Goal: Check status: Check status

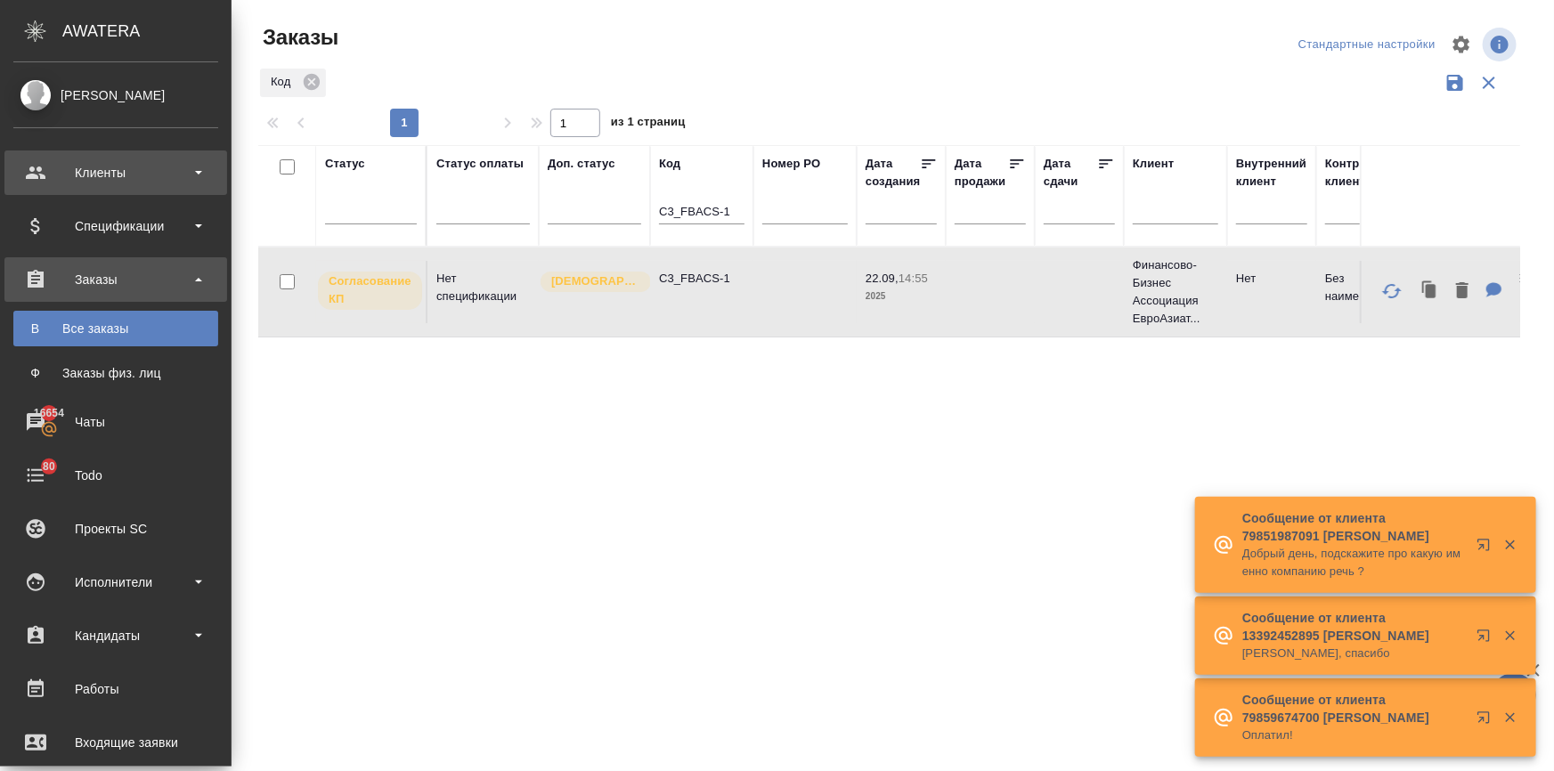
scroll to position [24, 0]
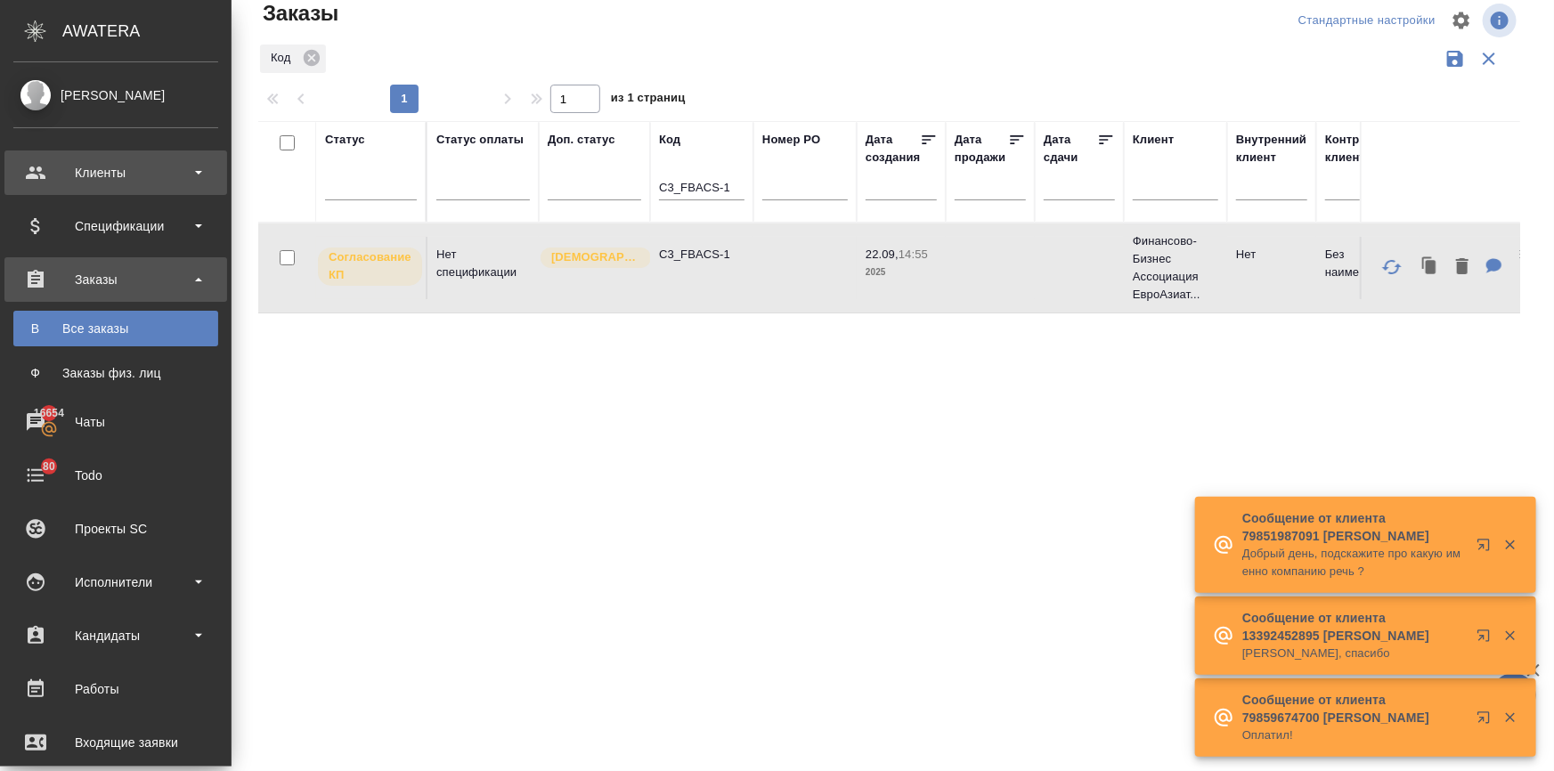
click at [69, 177] on div "Клиенты" at bounding box center [115, 172] width 205 height 27
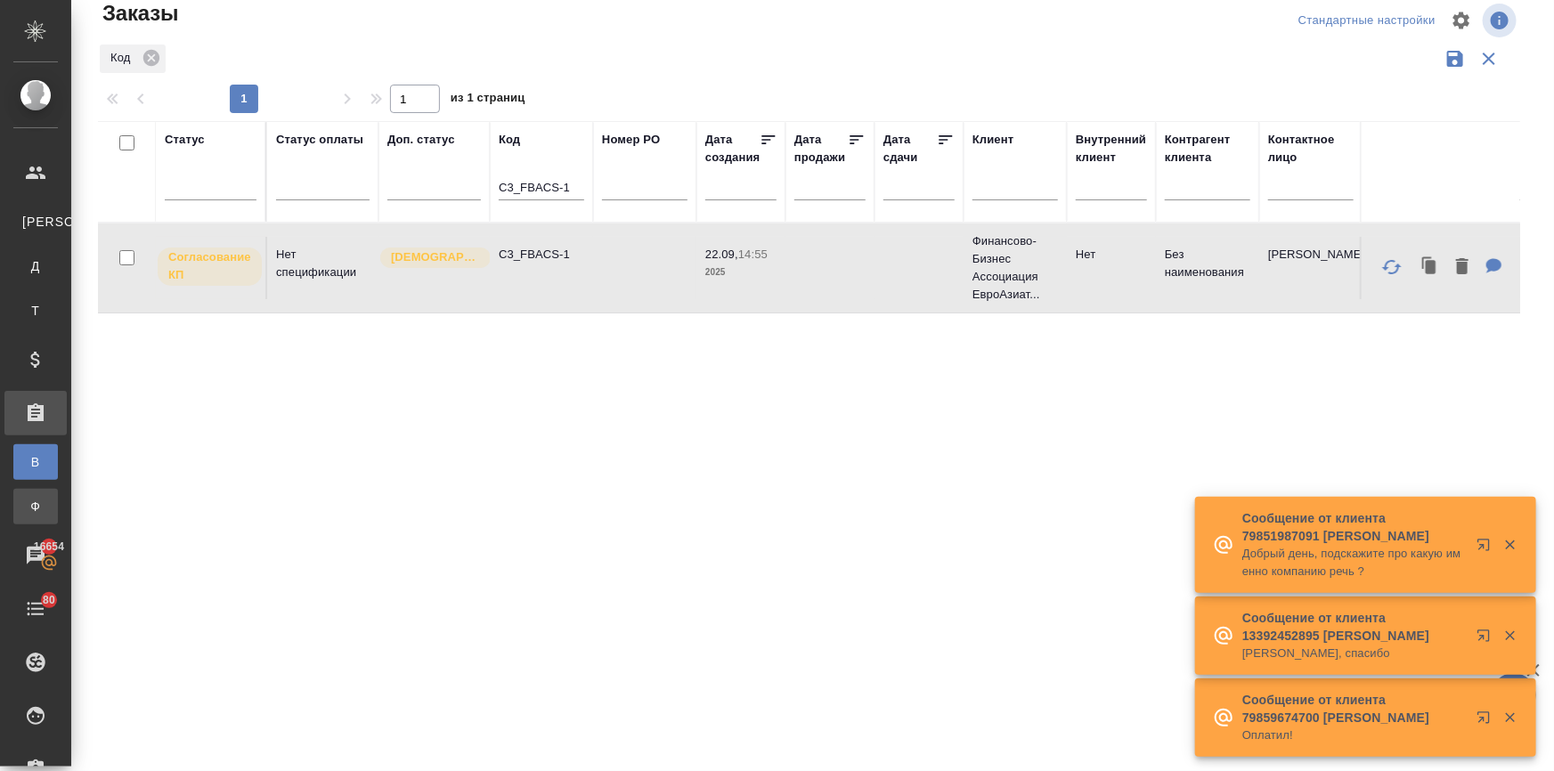
click at [27, 507] on div "Заказы физ. лиц" at bounding box center [13, 507] width 27 height 18
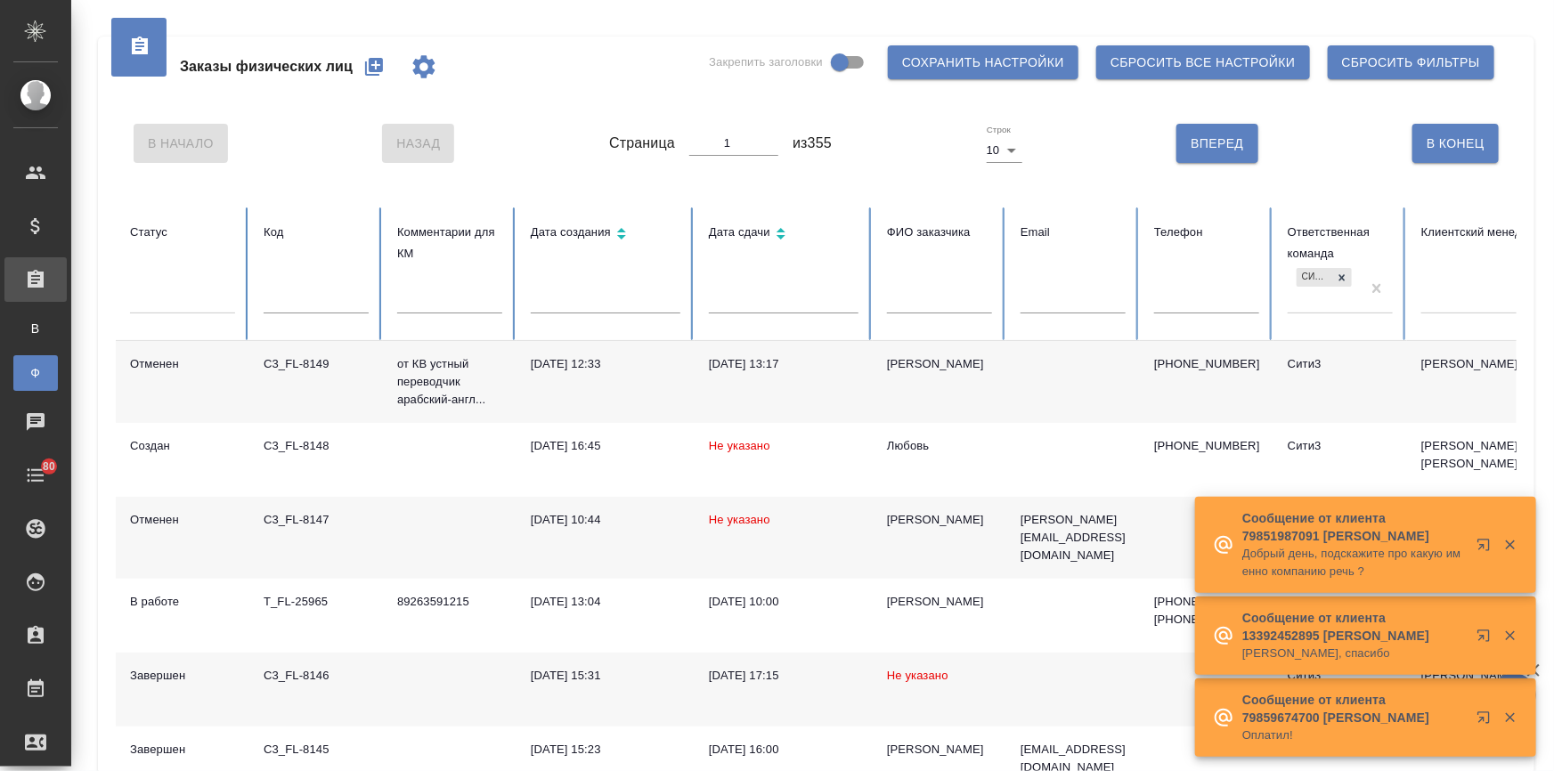
click at [314, 294] on input "text" at bounding box center [316, 300] width 105 height 25
paste input "T_FL-25955"
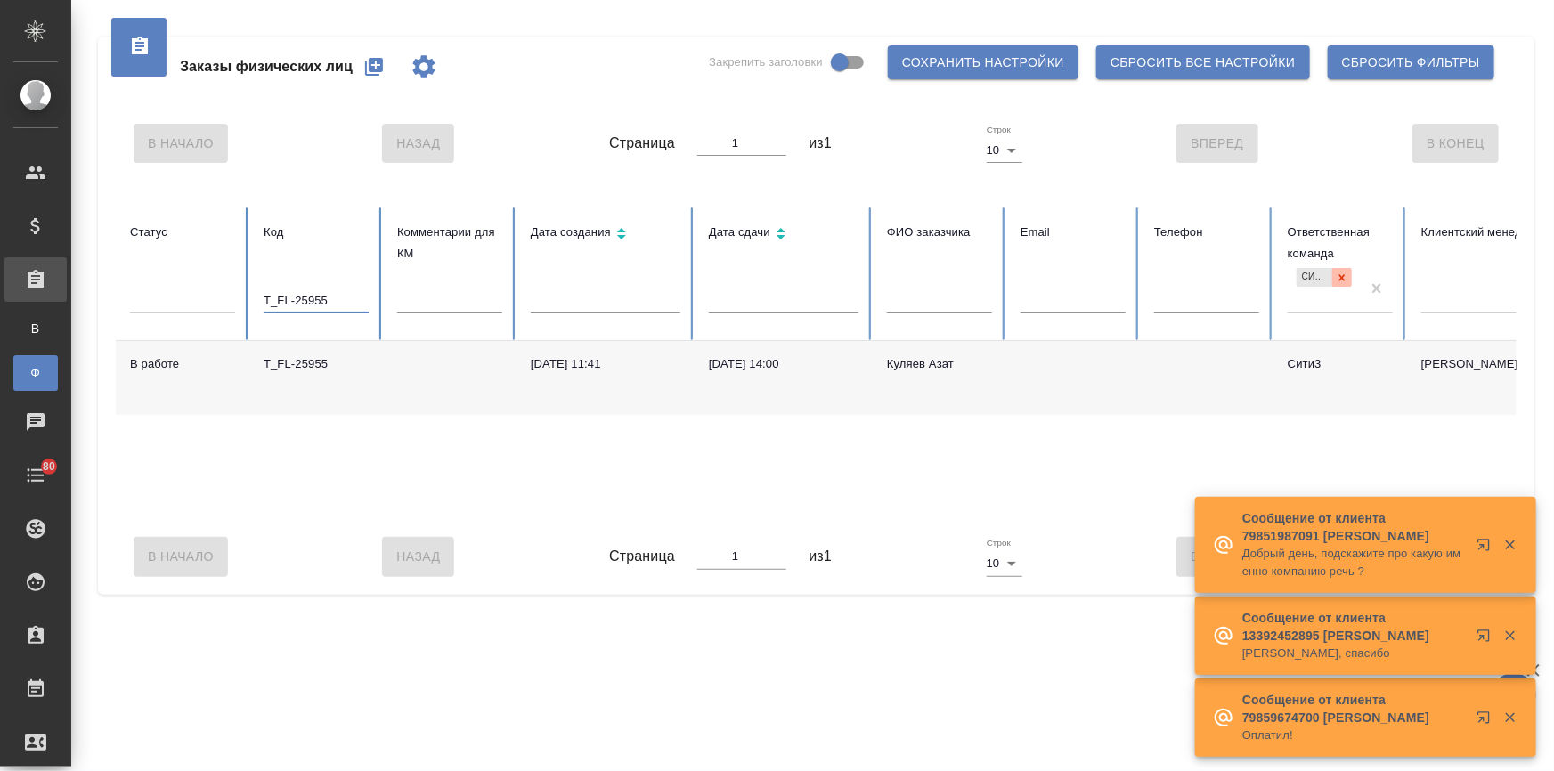
click at [1338, 274] on icon at bounding box center [1342, 278] width 12 height 12
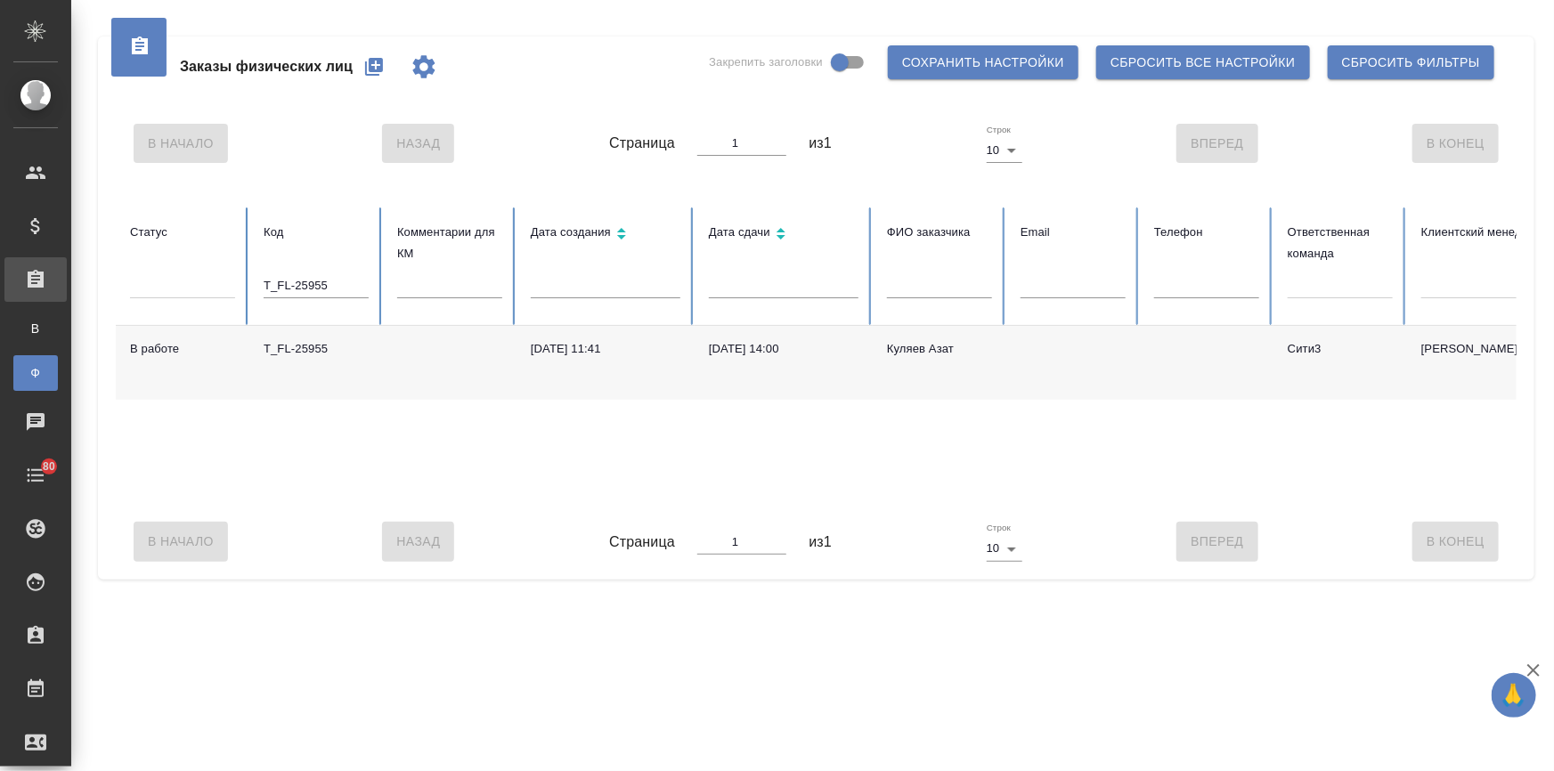
click at [775, 357] on div "29.09.2025, 14:00" at bounding box center [784, 349] width 150 height 18
drag, startPoint x: 345, startPoint y: 290, endPoint x: 165, endPoint y: 276, distance: 180.4
click at [165, 276] on tr "Статус Код T_FL-25955 Комментарии для КМ Дата создания Дата сдачи ФИО заказчика…" at bounding box center [1117, 266] width 2003 height 118
paste input "C3_FL-8139"
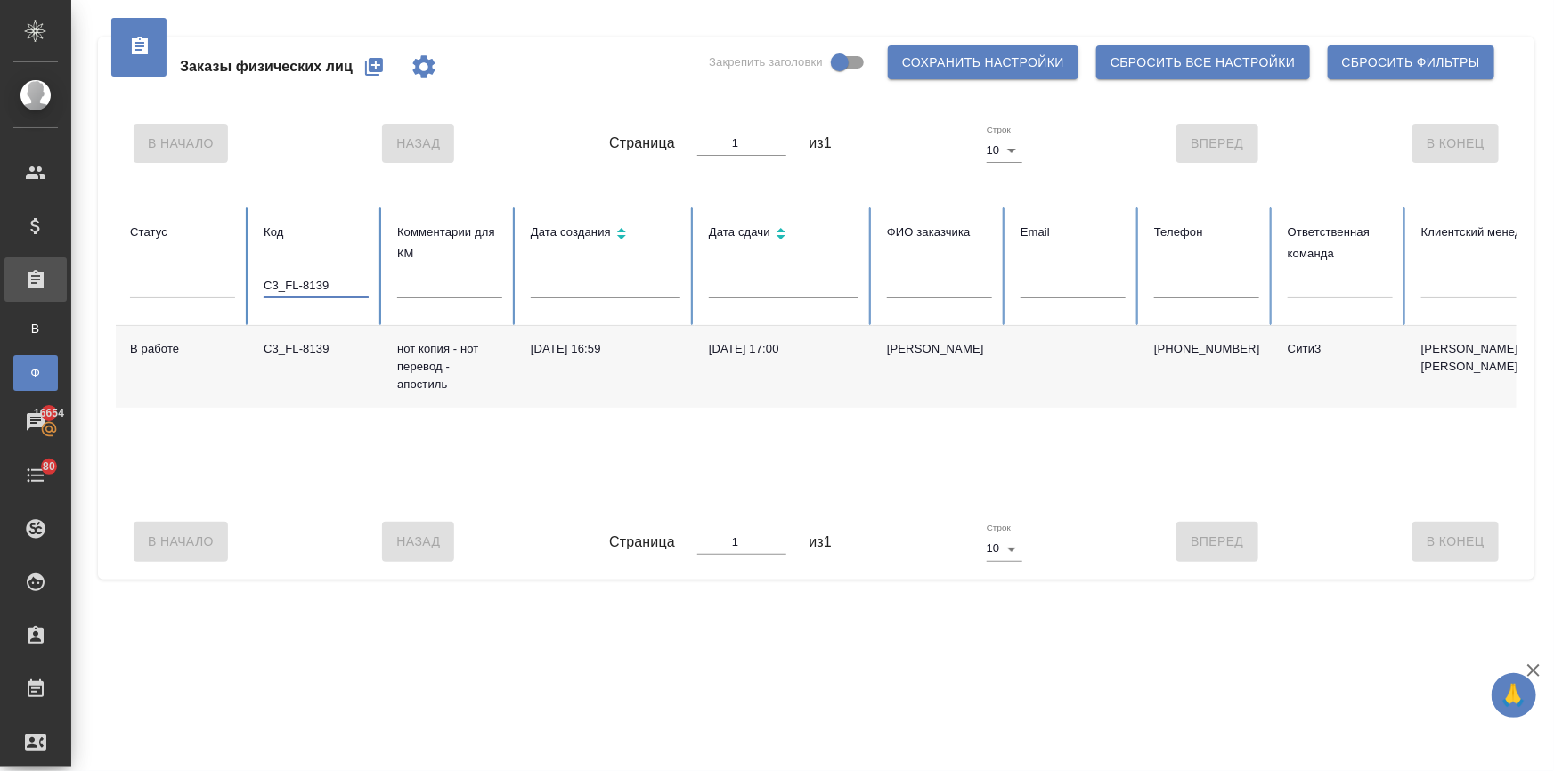
type input "C3_FL-8139"
click at [916, 351] on div "[PERSON_NAME]" at bounding box center [939, 349] width 105 height 18
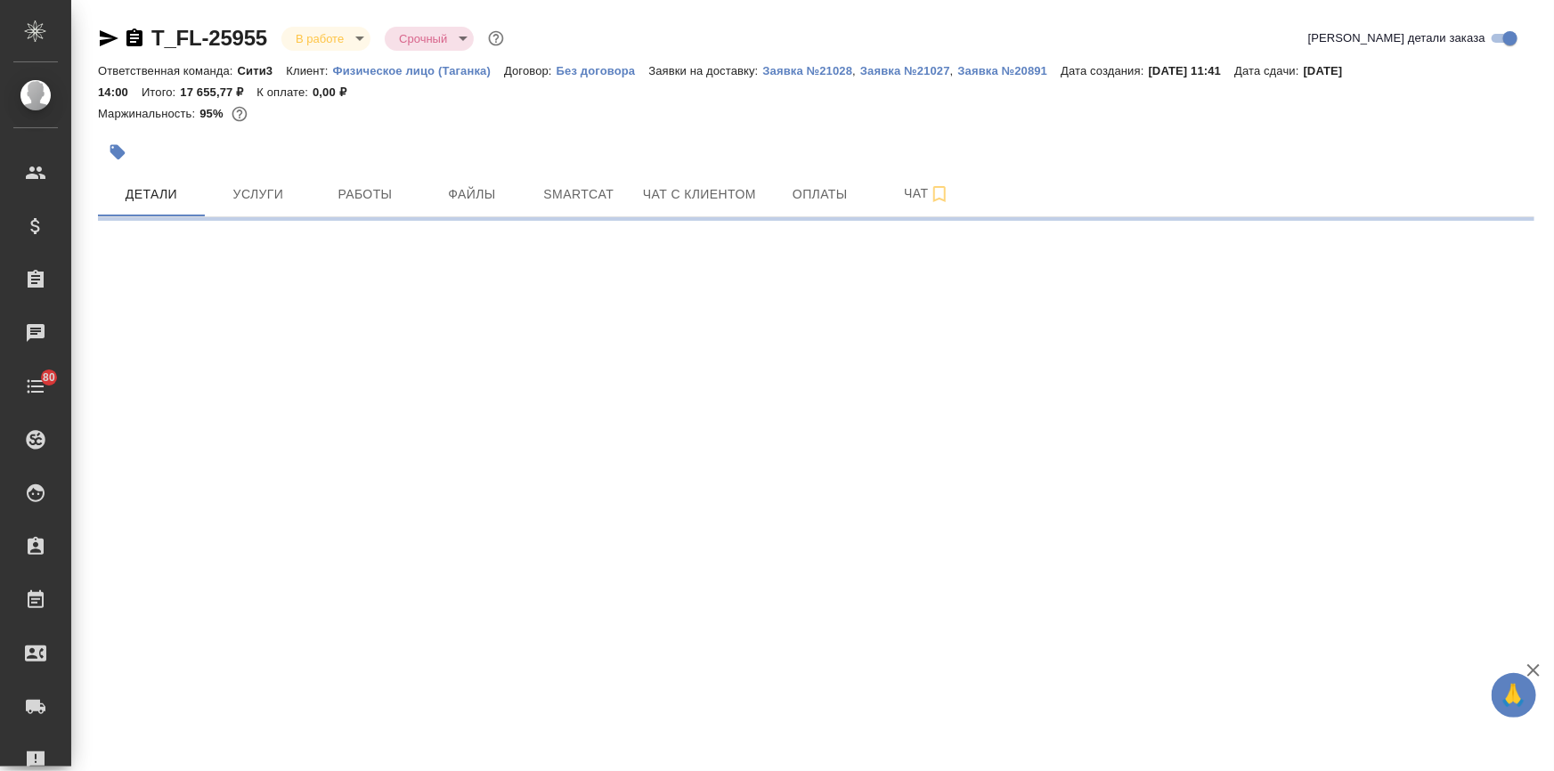
select select "RU"
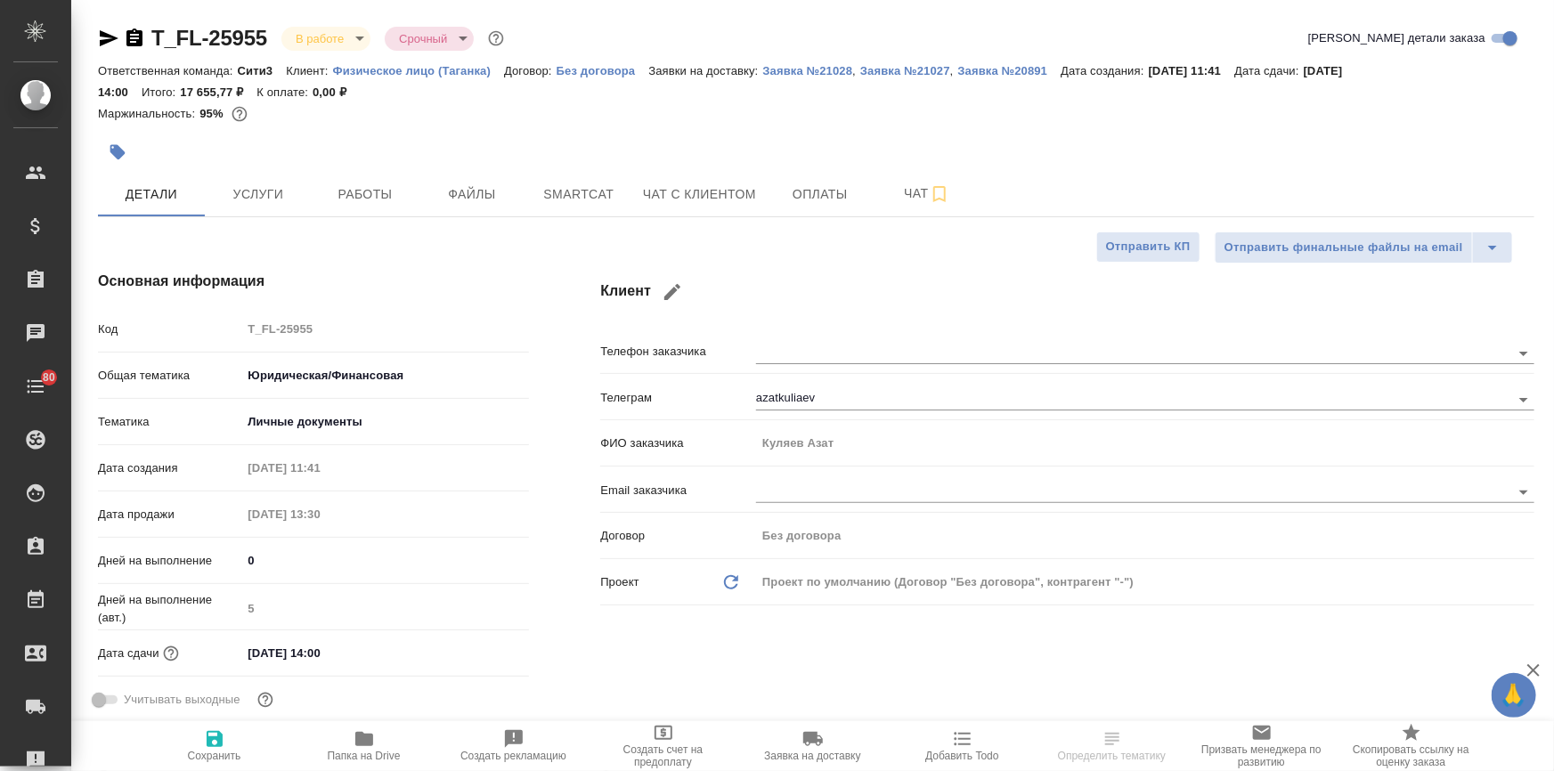
type textarea "x"
click at [367, 757] on span "Папка на Drive" at bounding box center [364, 756] width 73 height 12
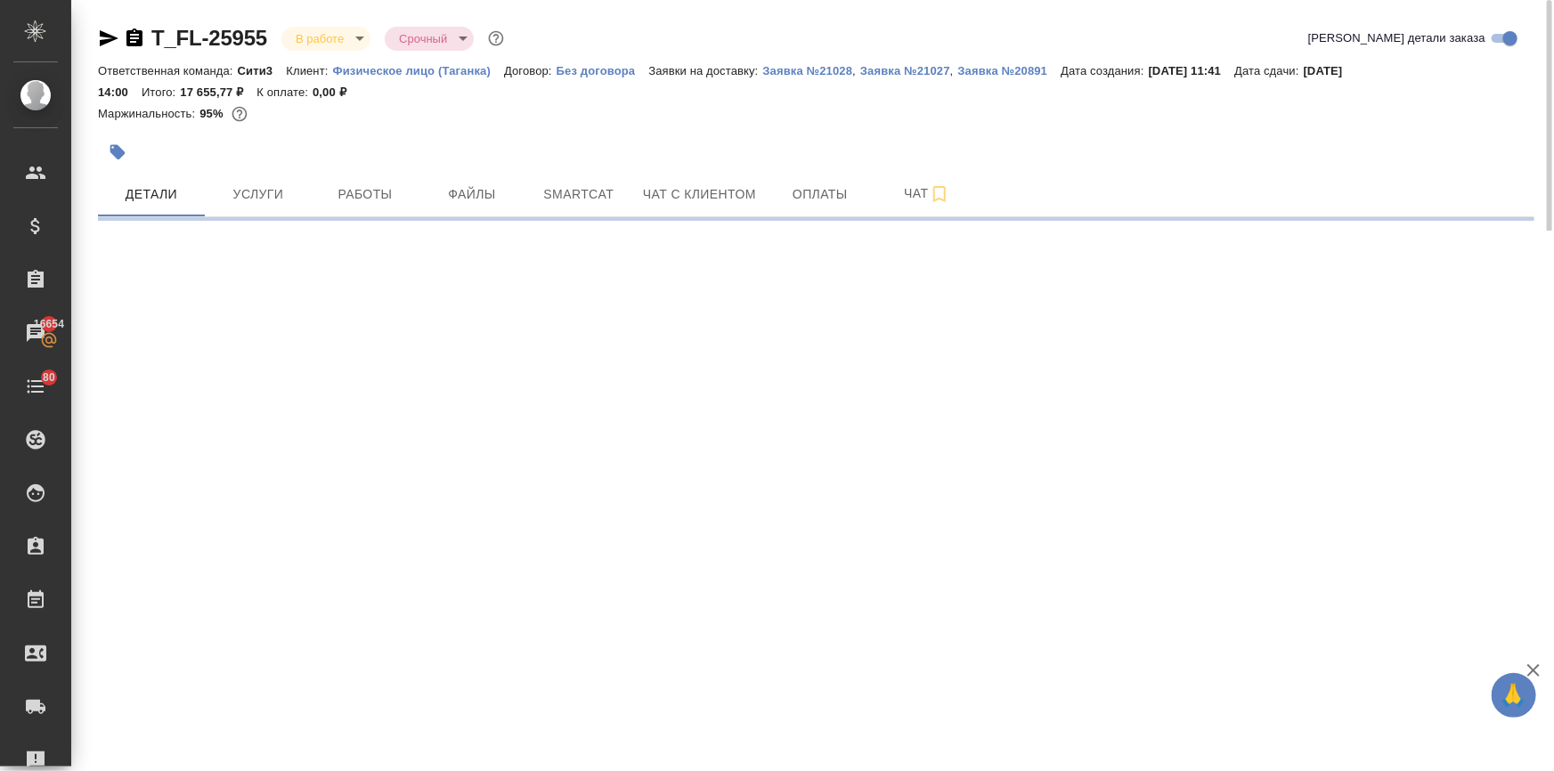
select select "RU"
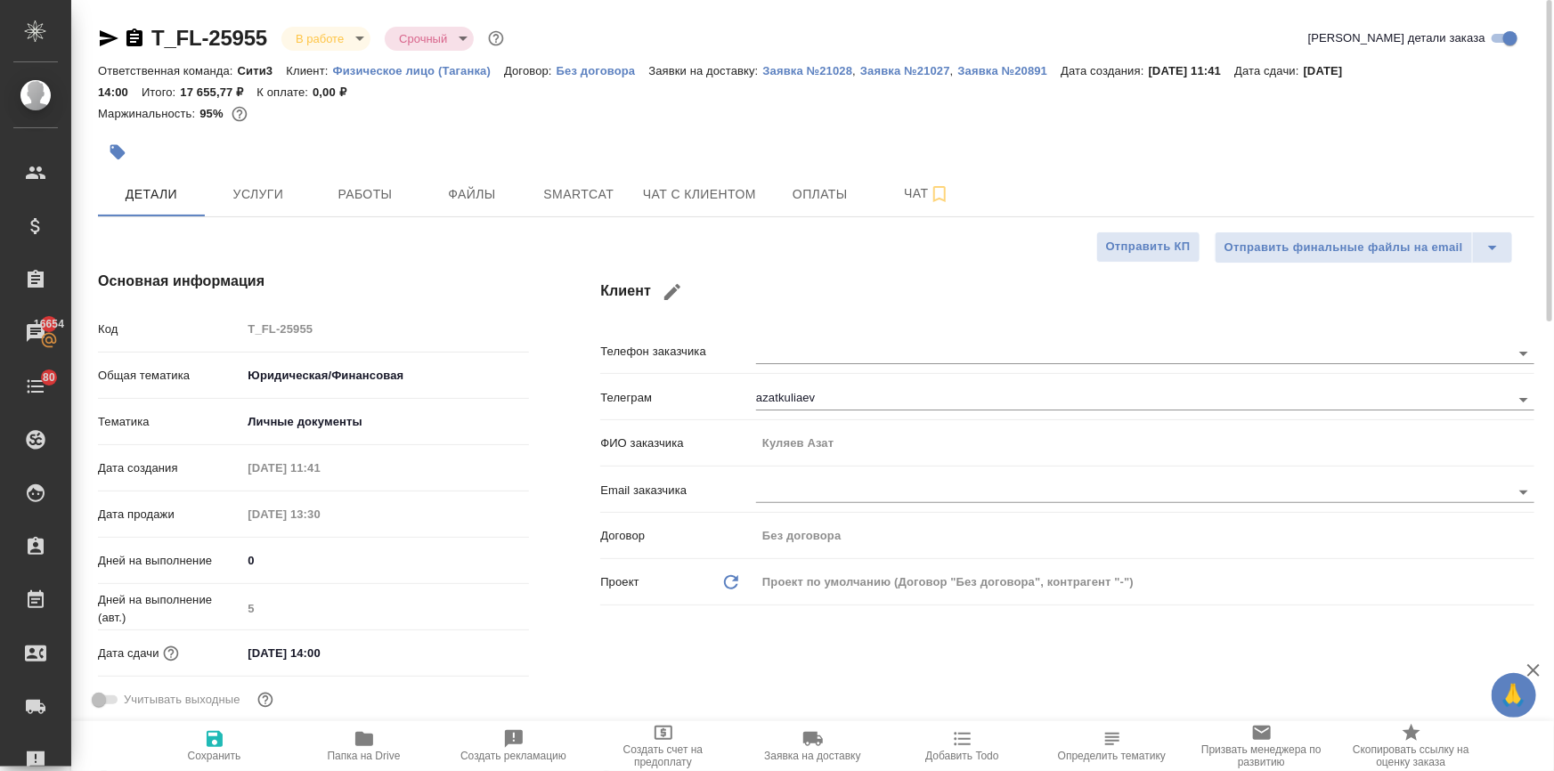
type textarea "x"
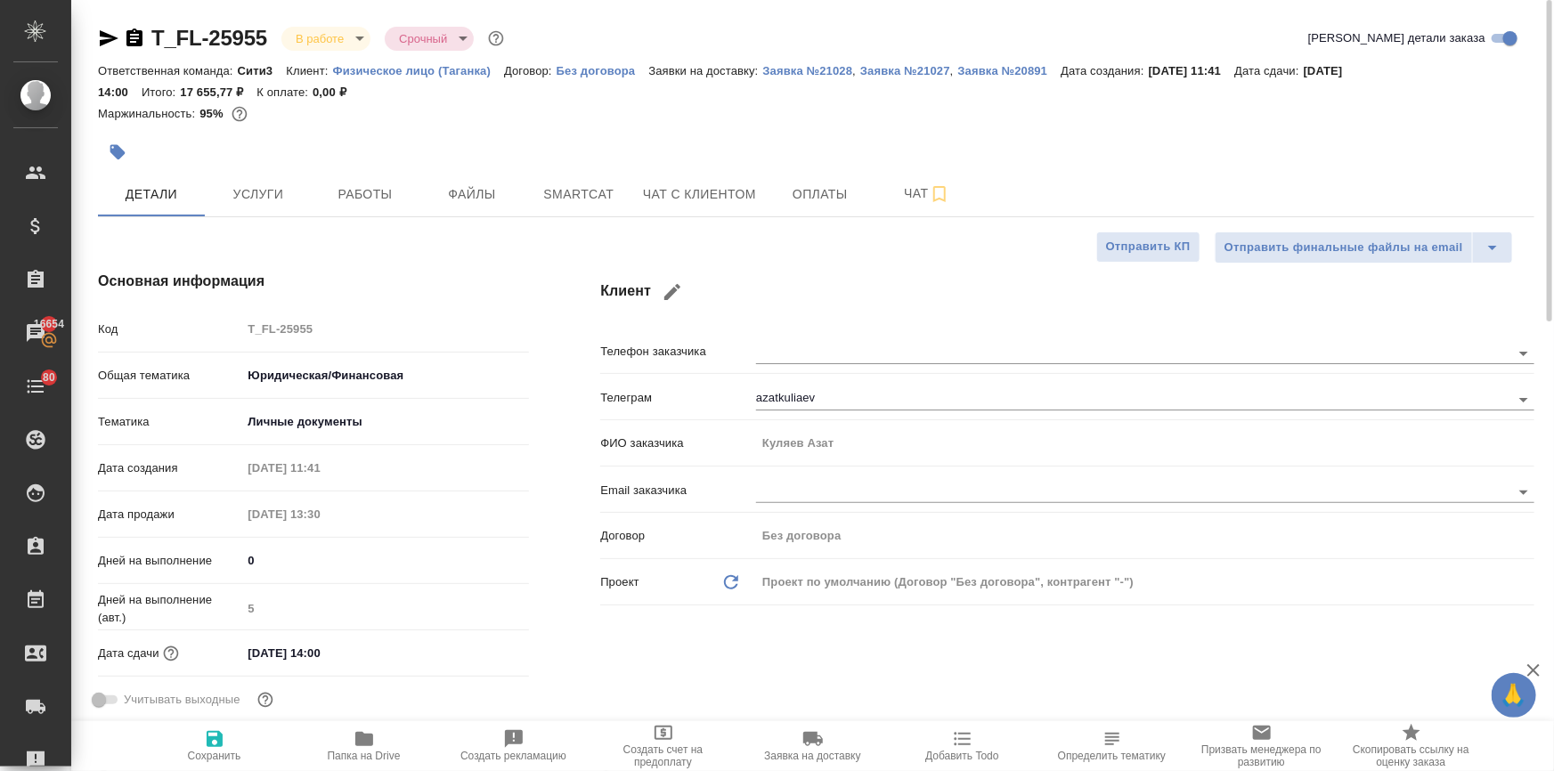
type textarea "x"
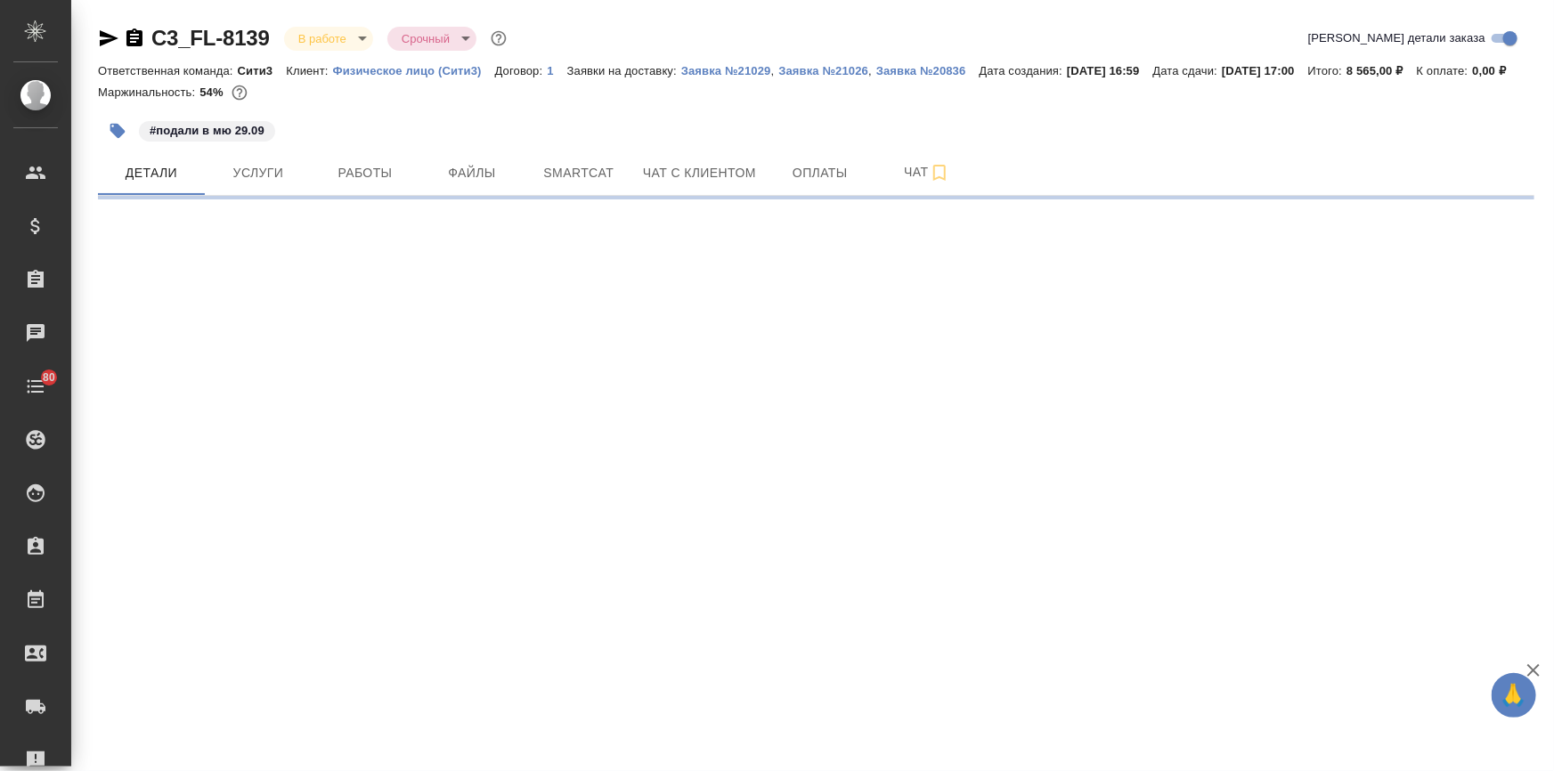
select select "RU"
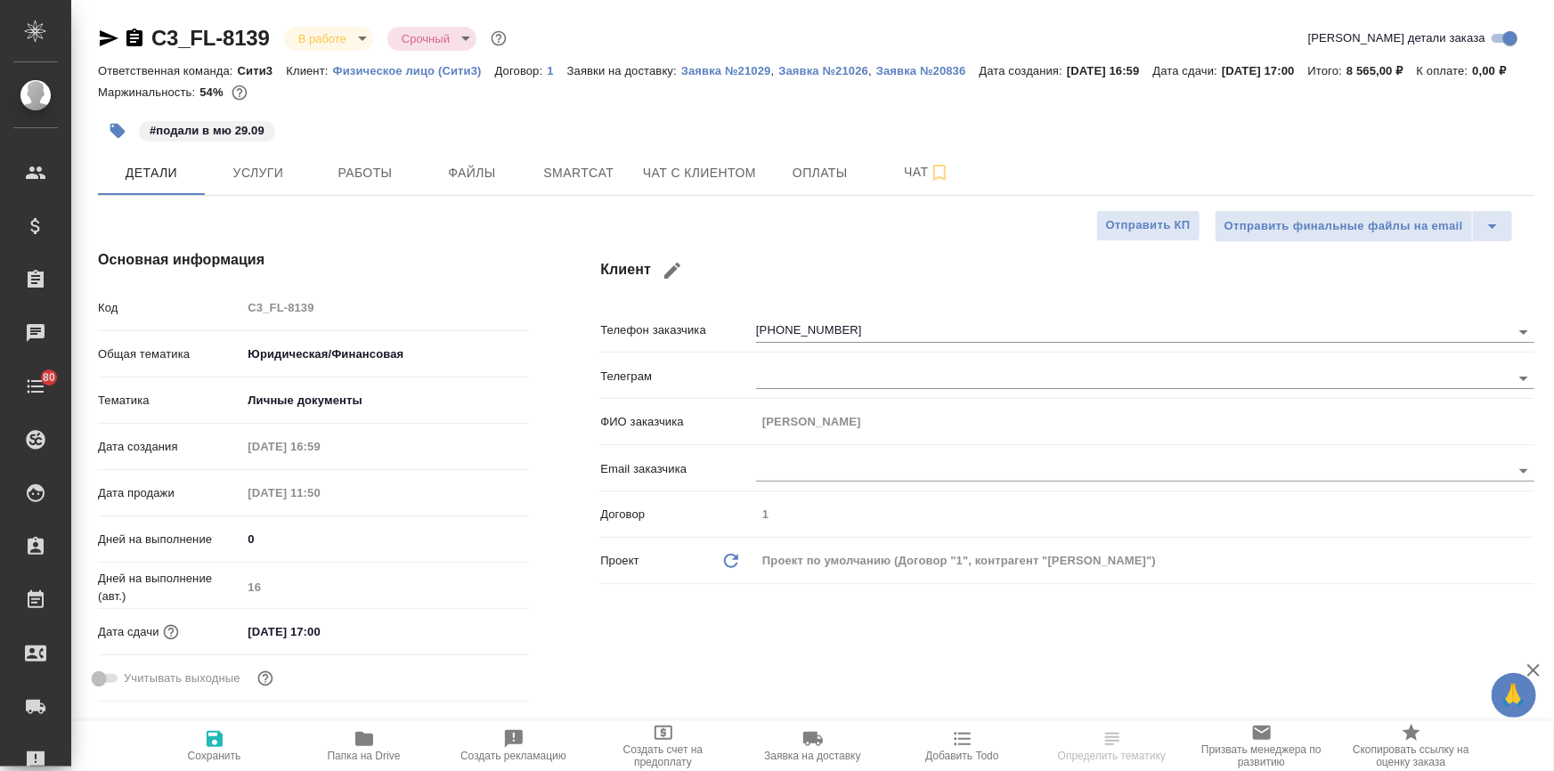
type textarea "x"
